Goal: Check status: Check status

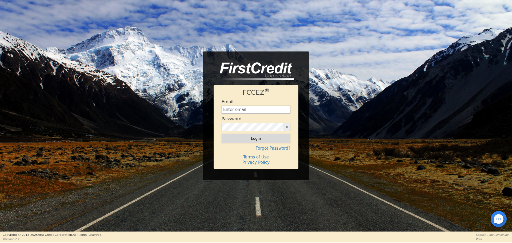
type input "[EMAIL_ADDRESS][DOMAIN_NAME]"
click at [256, 141] on button "Login" at bounding box center [256, 138] width 69 height 9
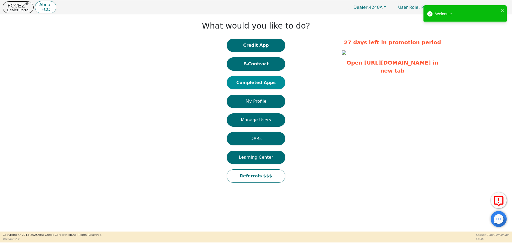
click at [251, 86] on button "Completed Apps" at bounding box center [256, 82] width 59 height 13
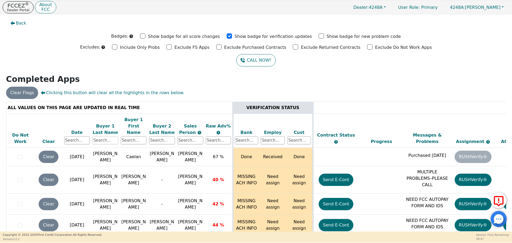
click at [104, 136] on input "text" at bounding box center [106, 140] width 26 height 8
type input "[PERSON_NAME]"
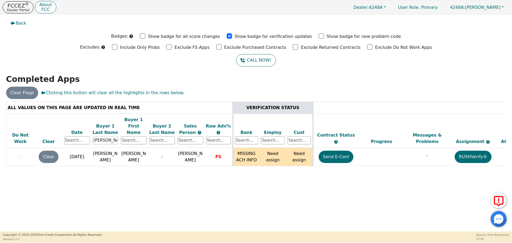
drag, startPoint x: 110, startPoint y: 134, endPoint x: 78, endPoint y: 130, distance: 32.0
click at [78, 130] on tr "Do Not Work Clear Date Buyer 1 Last Name [PERSON_NAME] 1 First Name Buyer 2 Las…" at bounding box center [296, 131] width 581 height 34
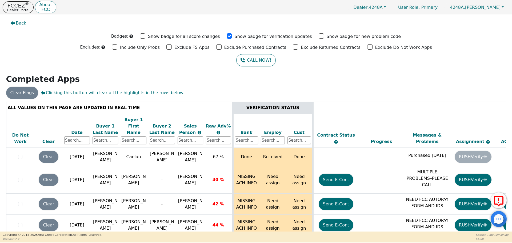
click at [202, 81] on h2 "Completed Apps" at bounding box center [256, 79] width 500 height 10
